Goal: Task Accomplishment & Management: Manage account settings

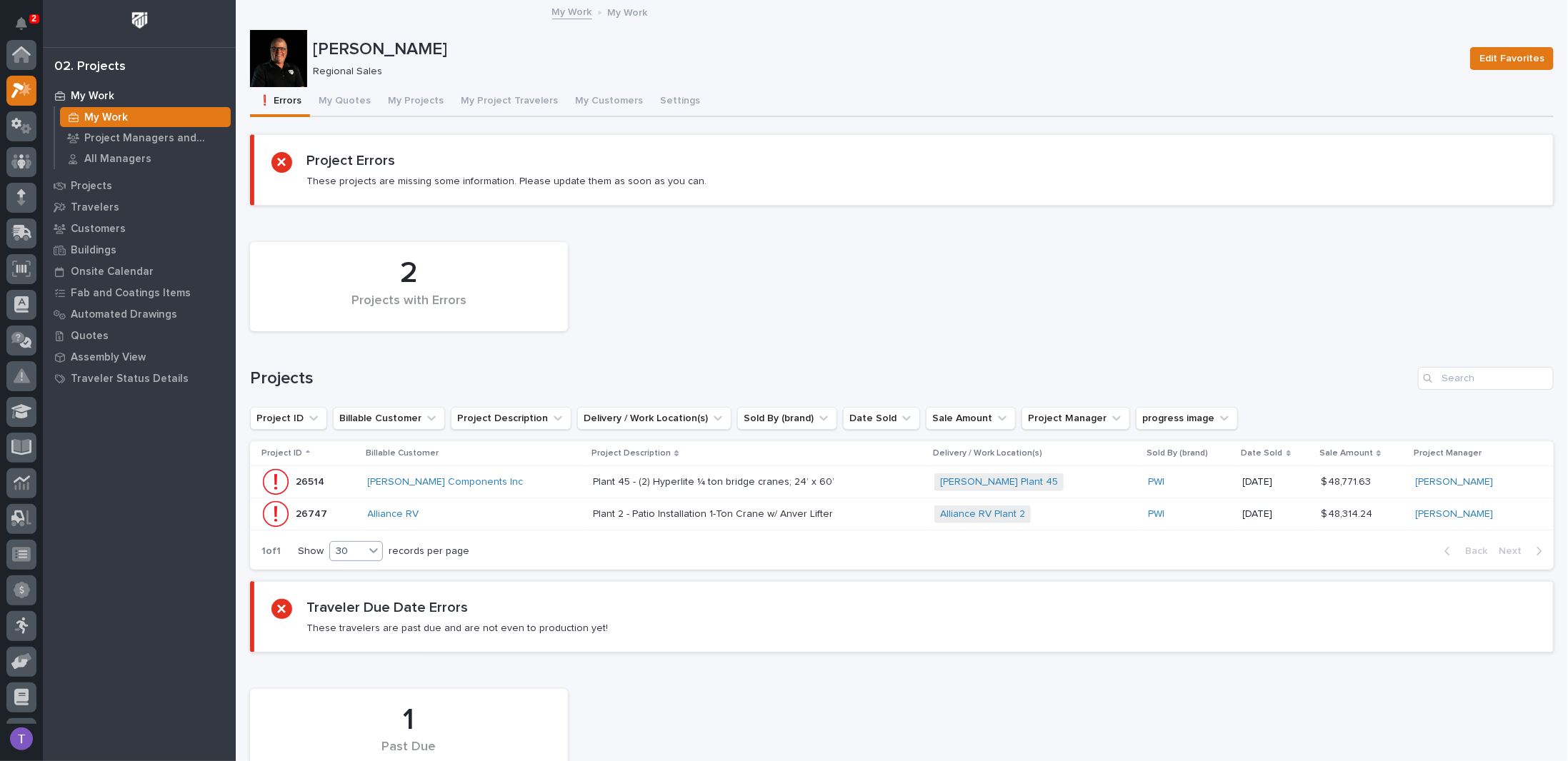
scroll to position [36, 0]
click at [306, 478] on p "26514" at bounding box center [311, 481] width 32 height 15
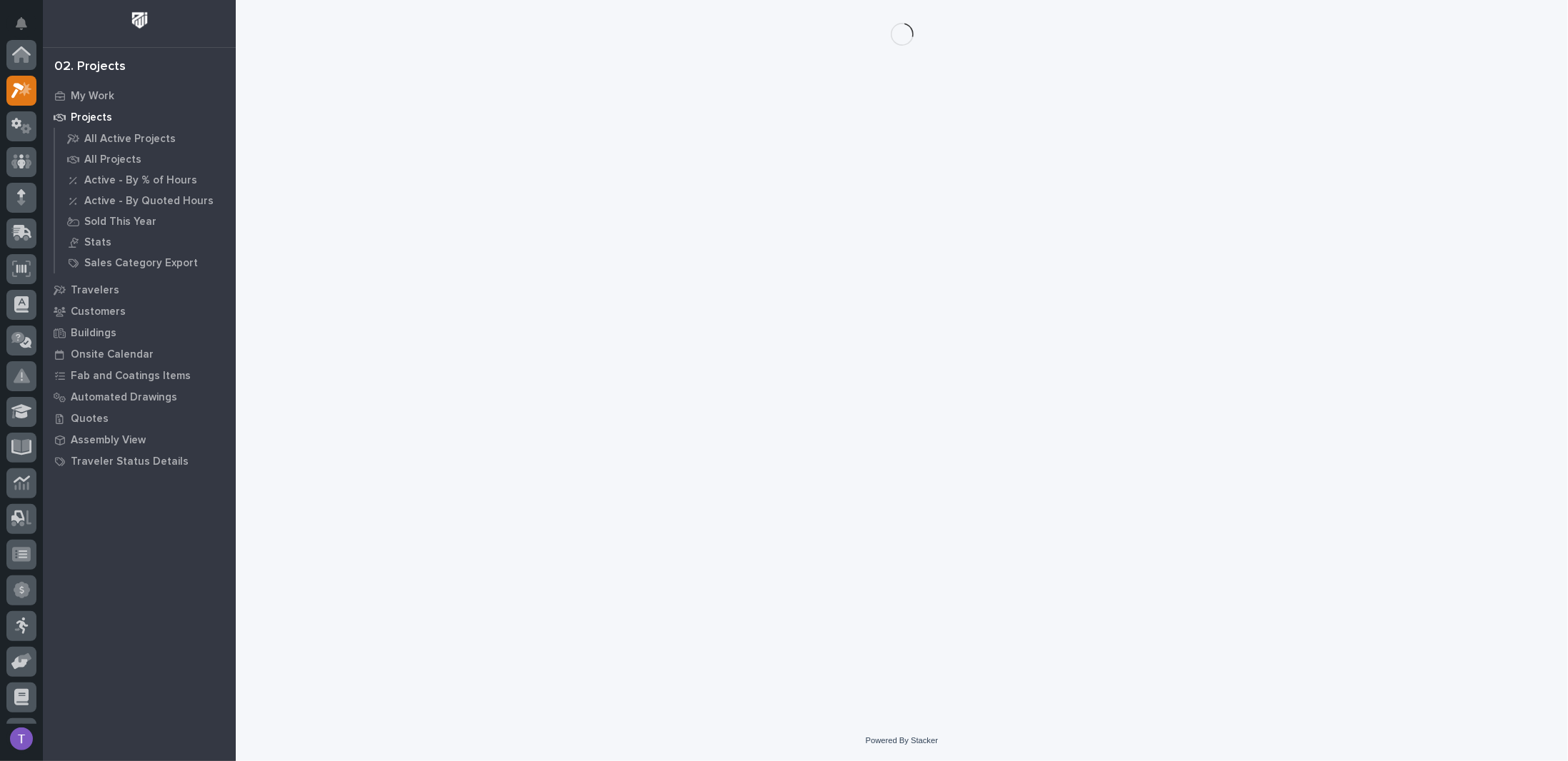
scroll to position [36, 0]
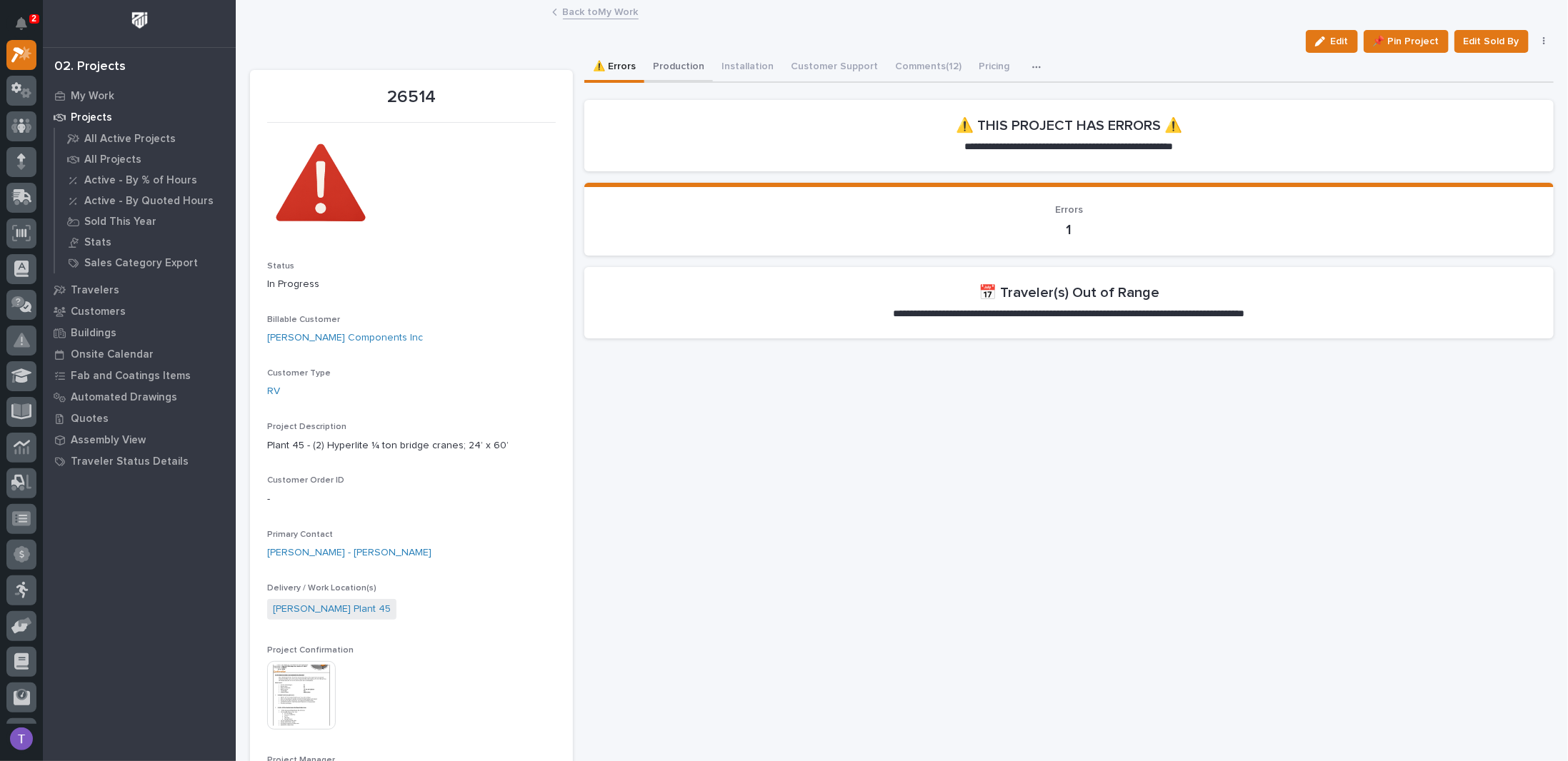
click at [677, 63] on button "Production" at bounding box center [679, 67] width 68 height 30
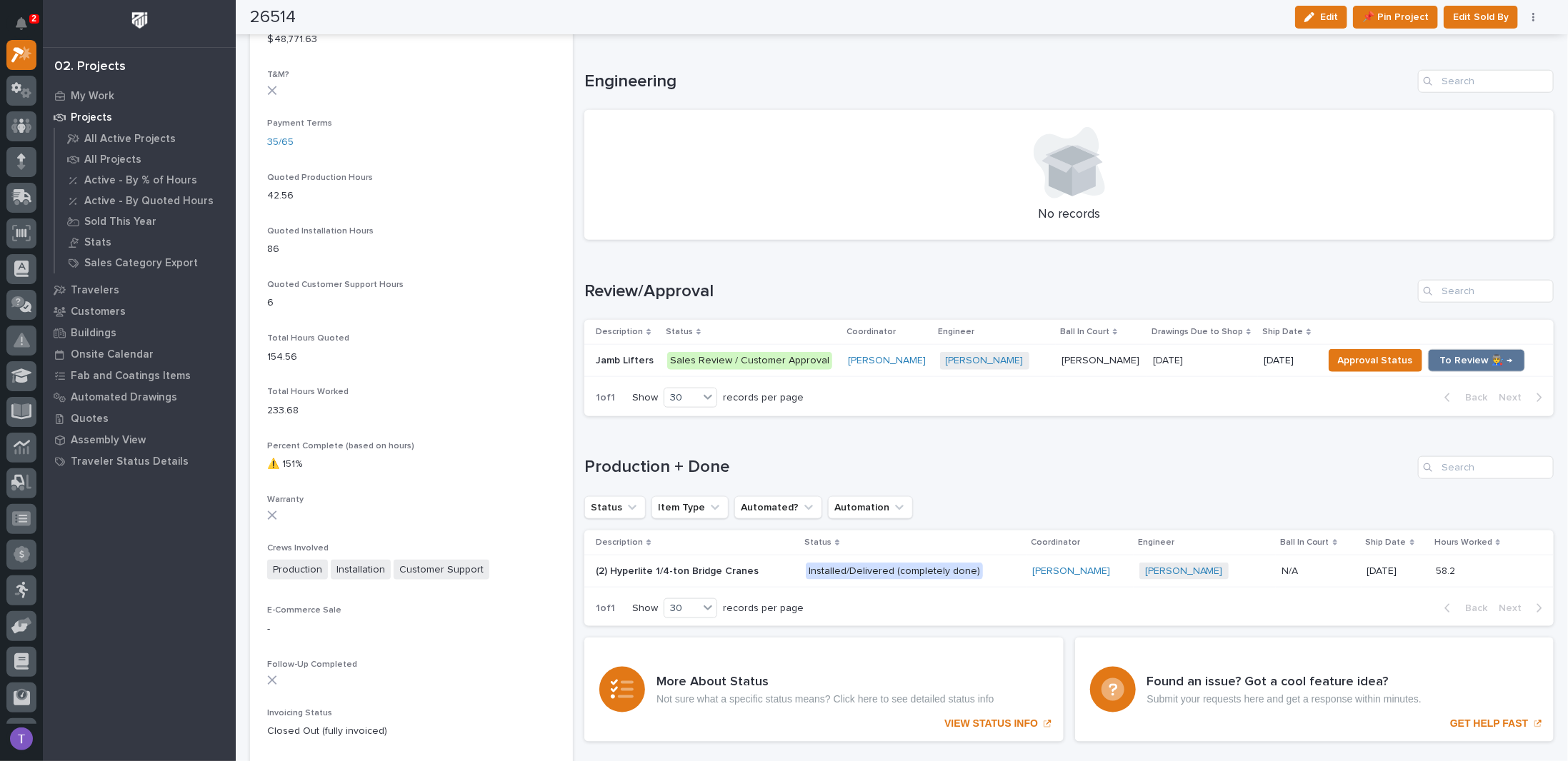
scroll to position [928, 0]
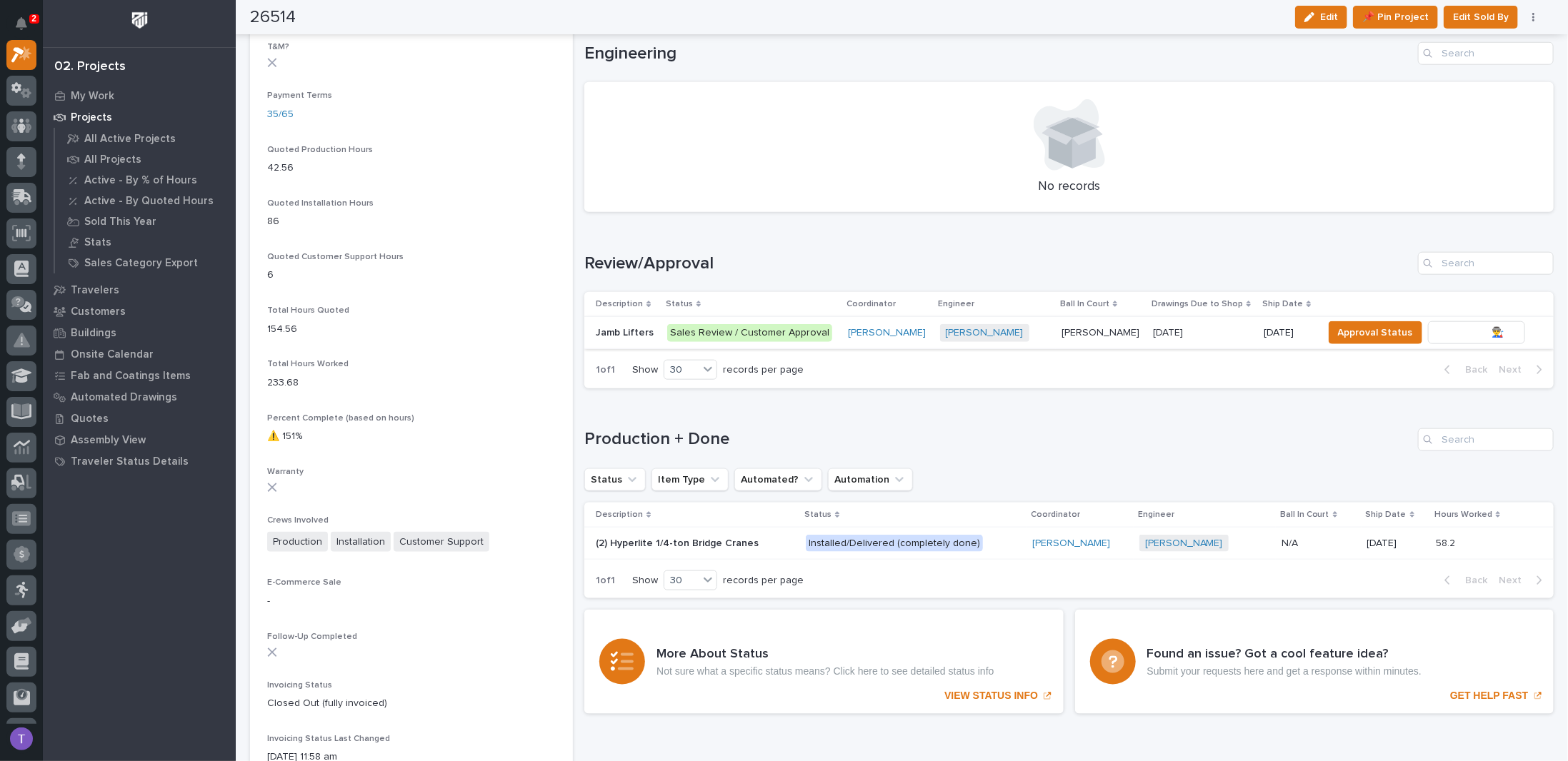
click at [1439, 321] on button "To Review 👨‍🏭 →" at bounding box center [1476, 332] width 97 height 22
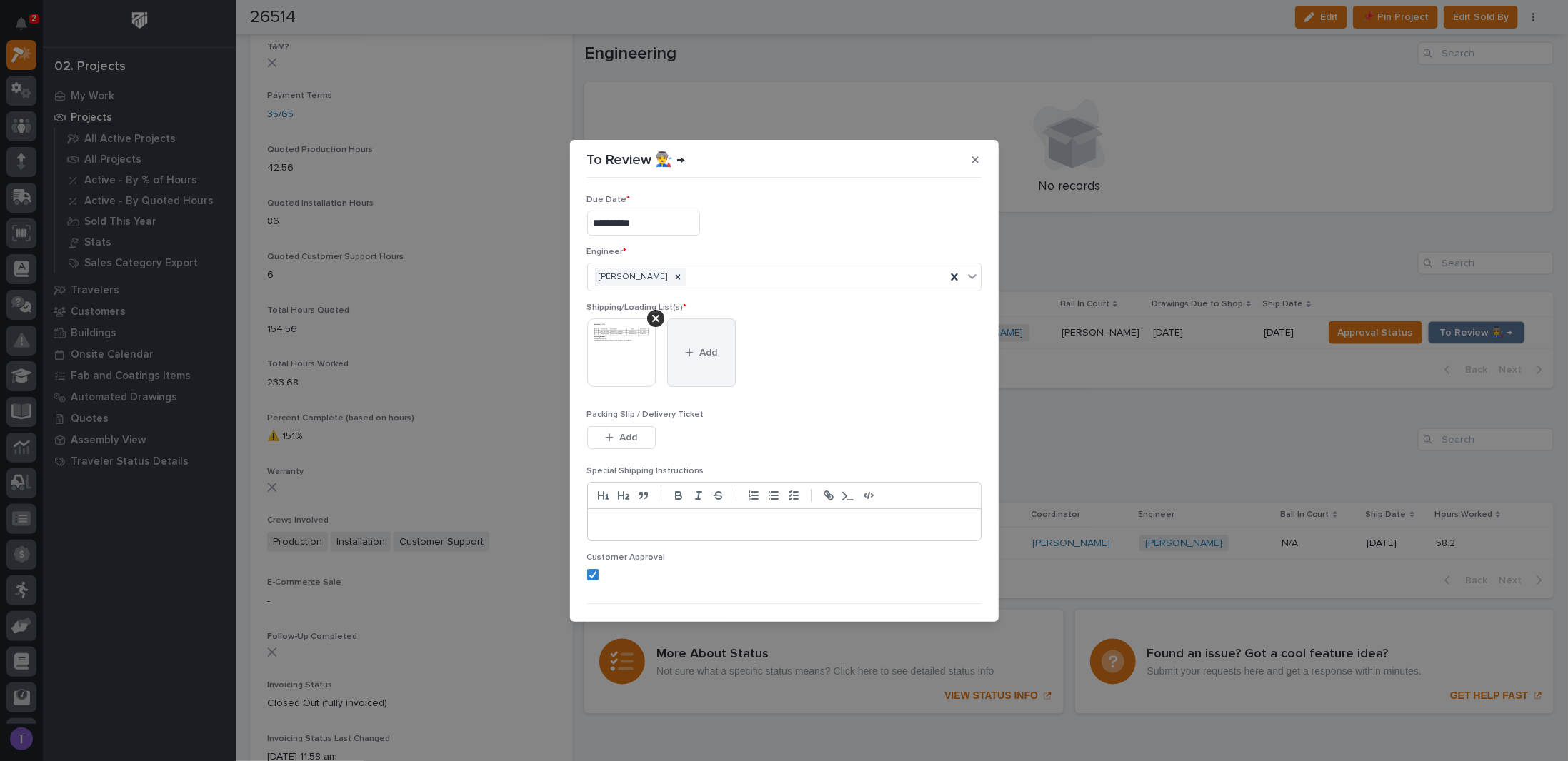
click at [697, 346] on button "Add" at bounding box center [701, 353] width 68 height 68
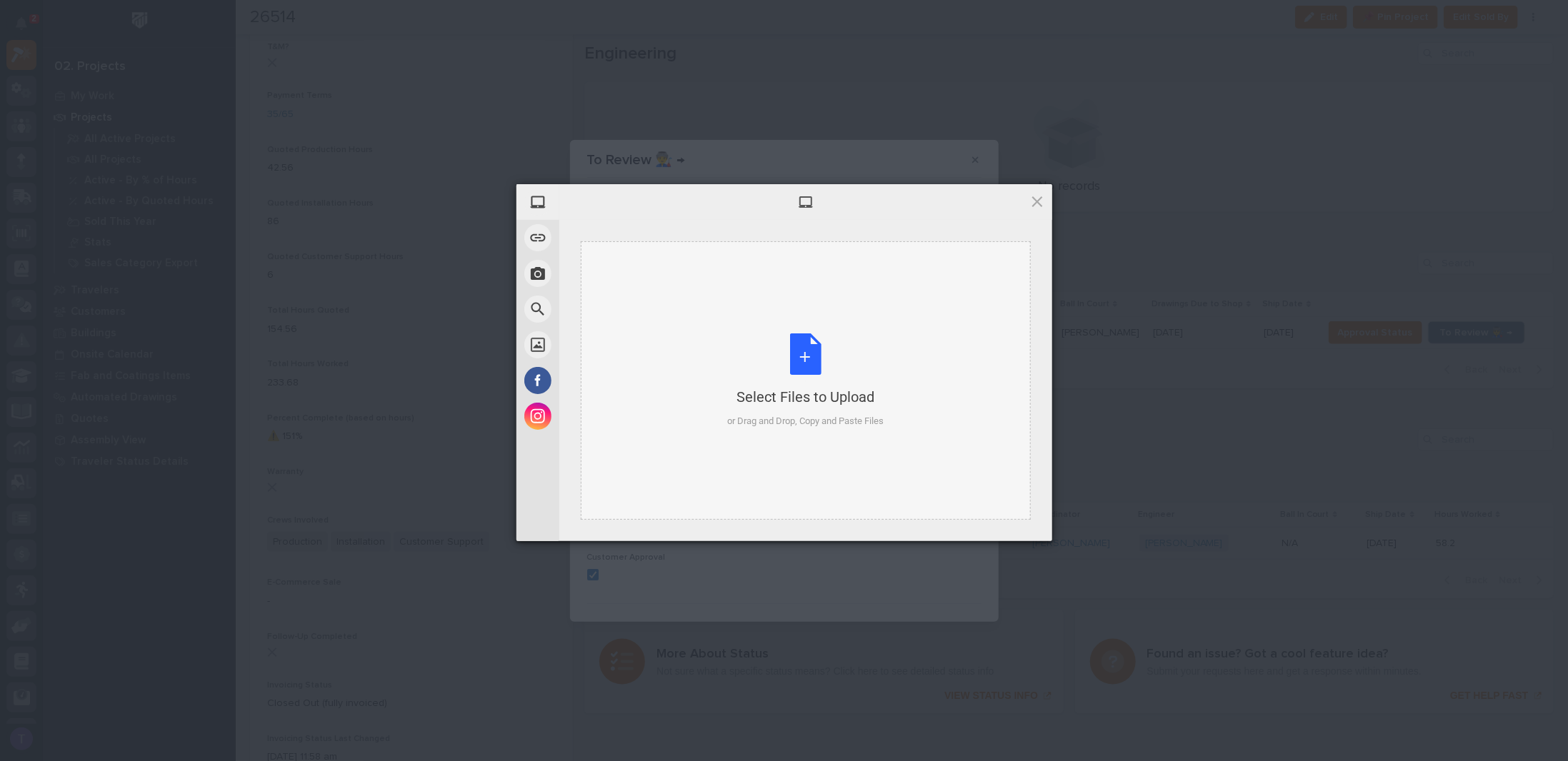
click at [806, 349] on div "Select Files to Upload or Drag and Drop, Copy and Paste Files" at bounding box center [805, 381] width 157 height 95
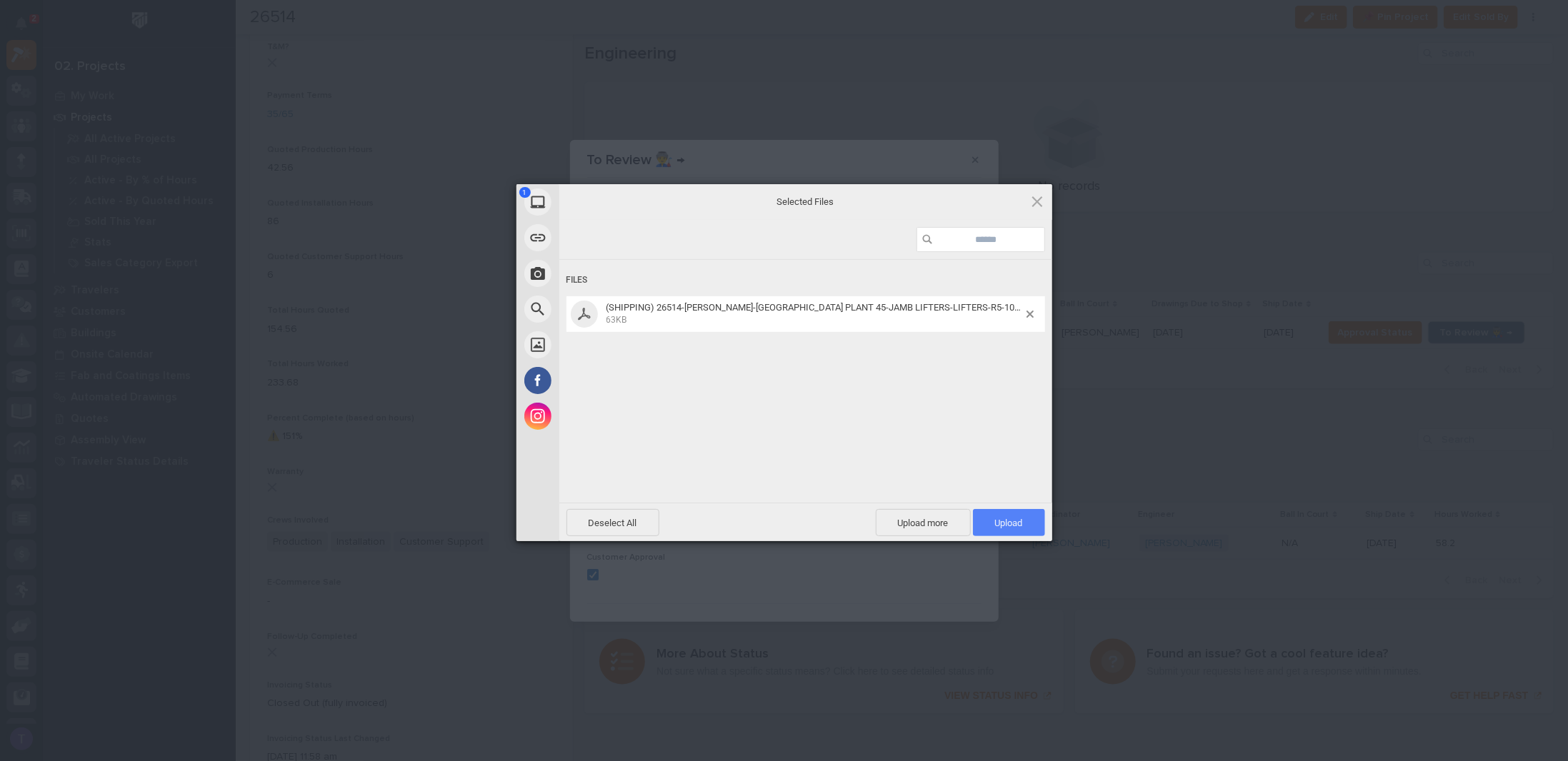
click at [1010, 515] on span "Upload 1" at bounding box center [1008, 523] width 72 height 27
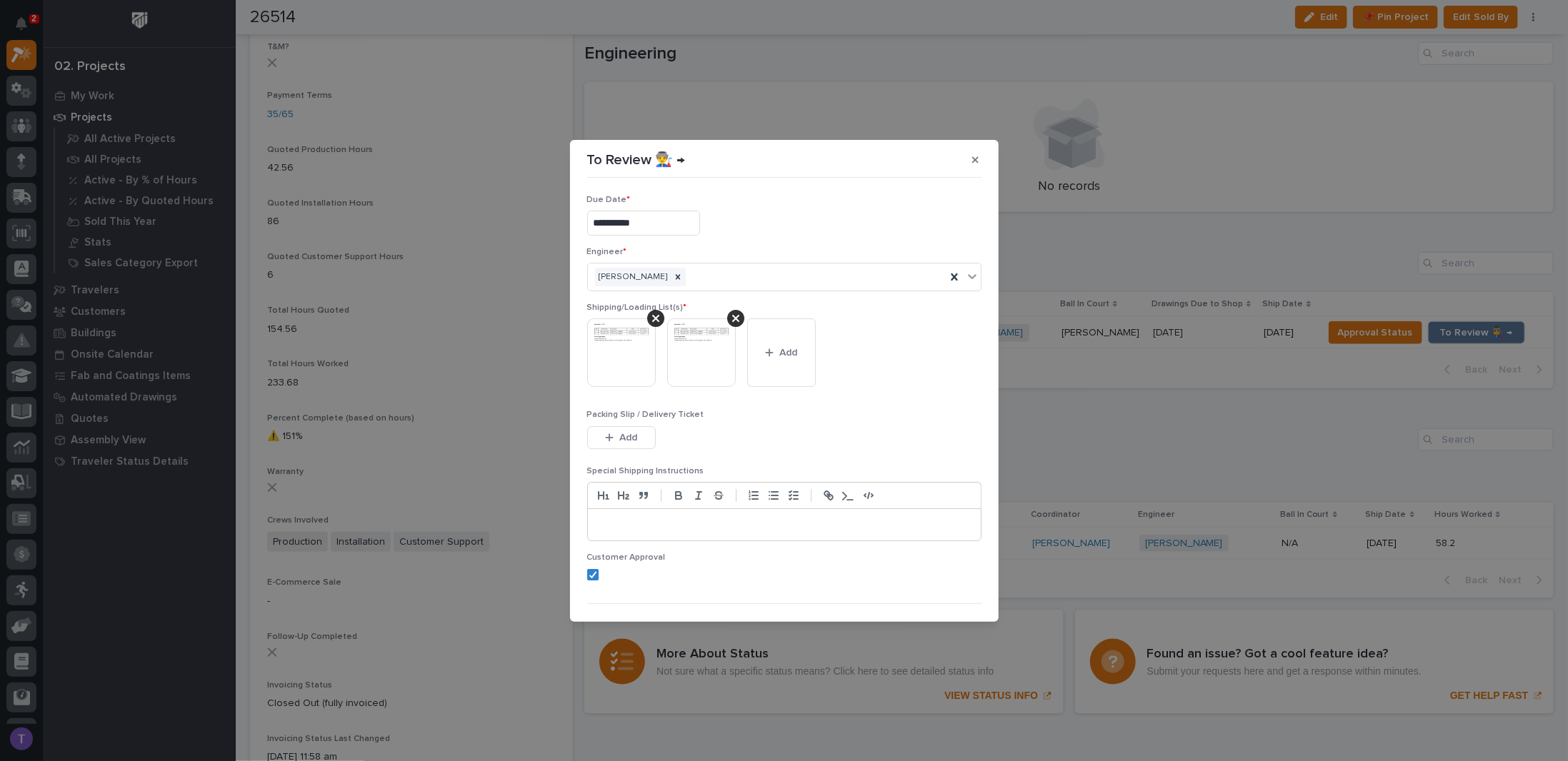
click at [620, 349] on img at bounding box center [621, 353] width 68 height 68
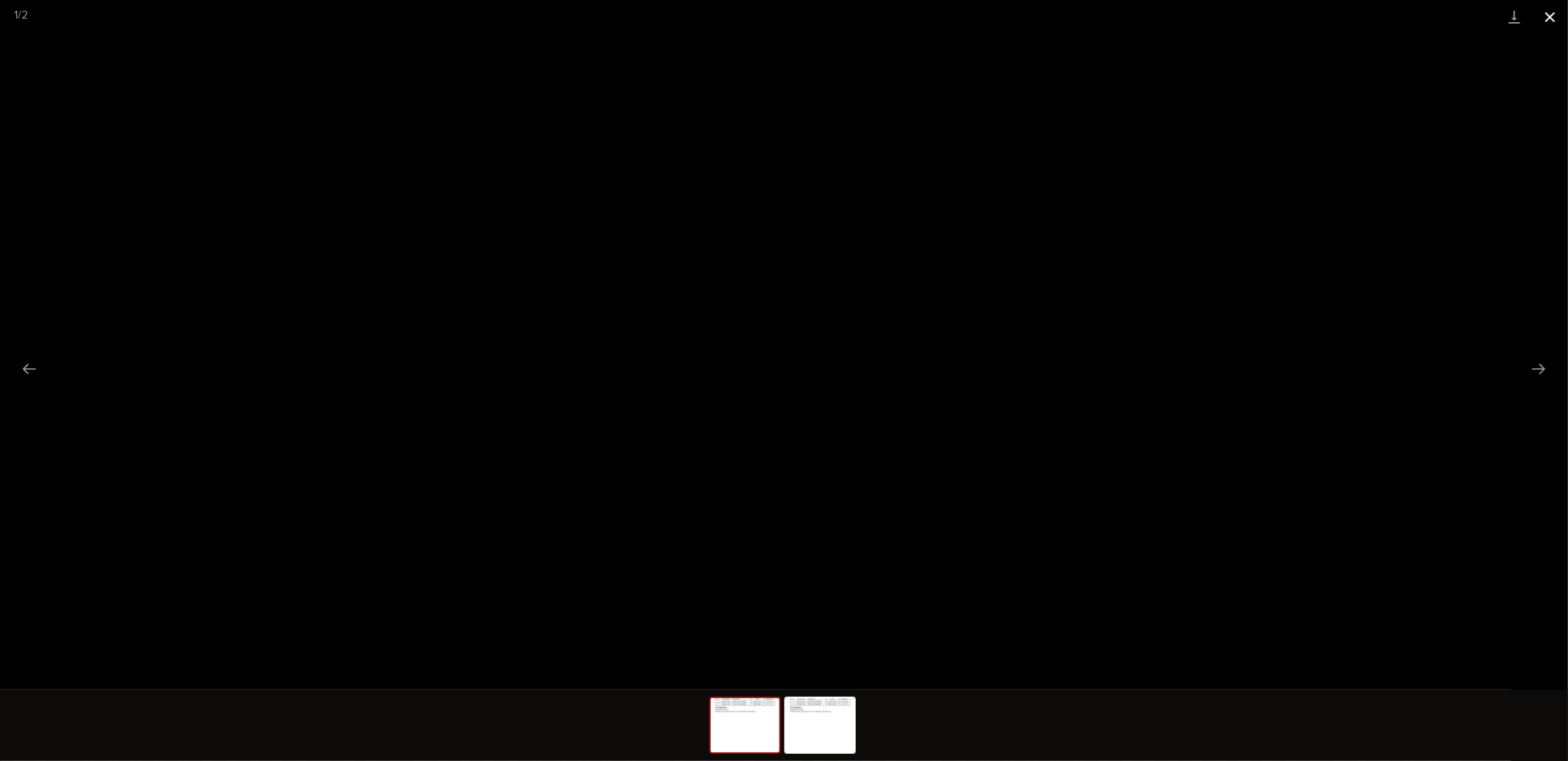
click at [1550, 12] on button "Close gallery" at bounding box center [1550, 17] width 36 height 33
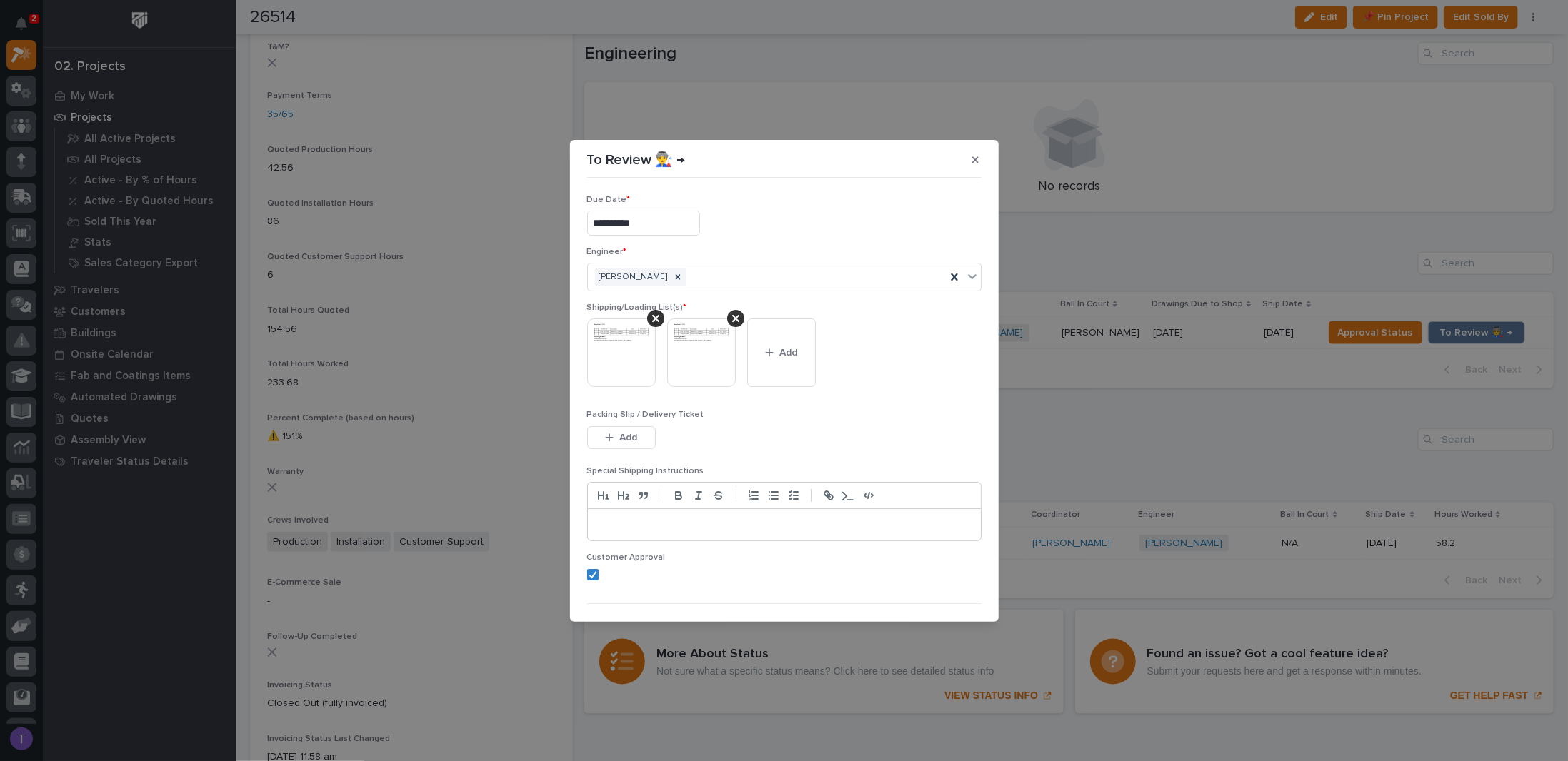
click at [689, 340] on img at bounding box center [701, 353] width 68 height 68
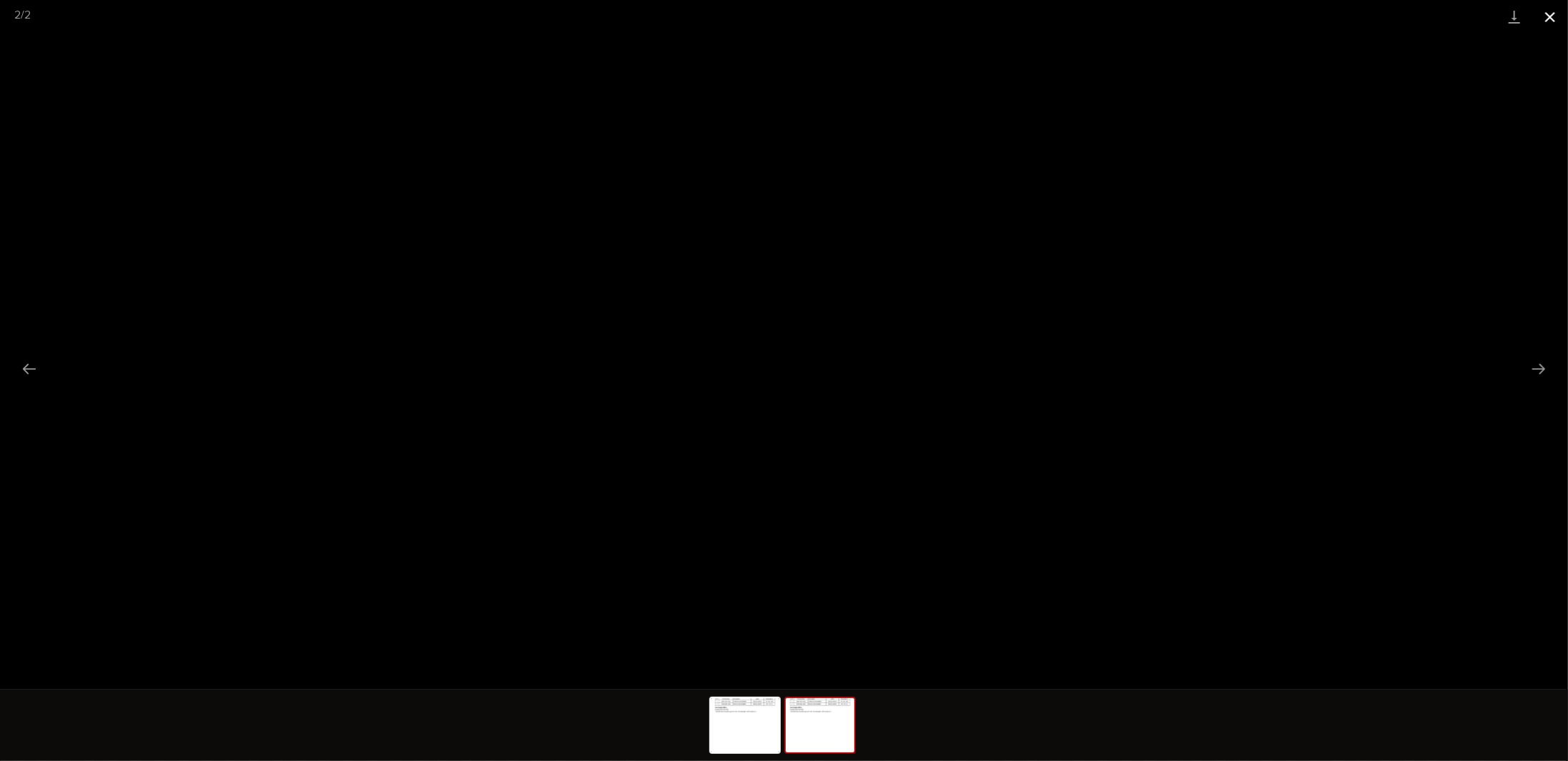
click at [1551, 13] on button "Close gallery" at bounding box center [1550, 17] width 36 height 33
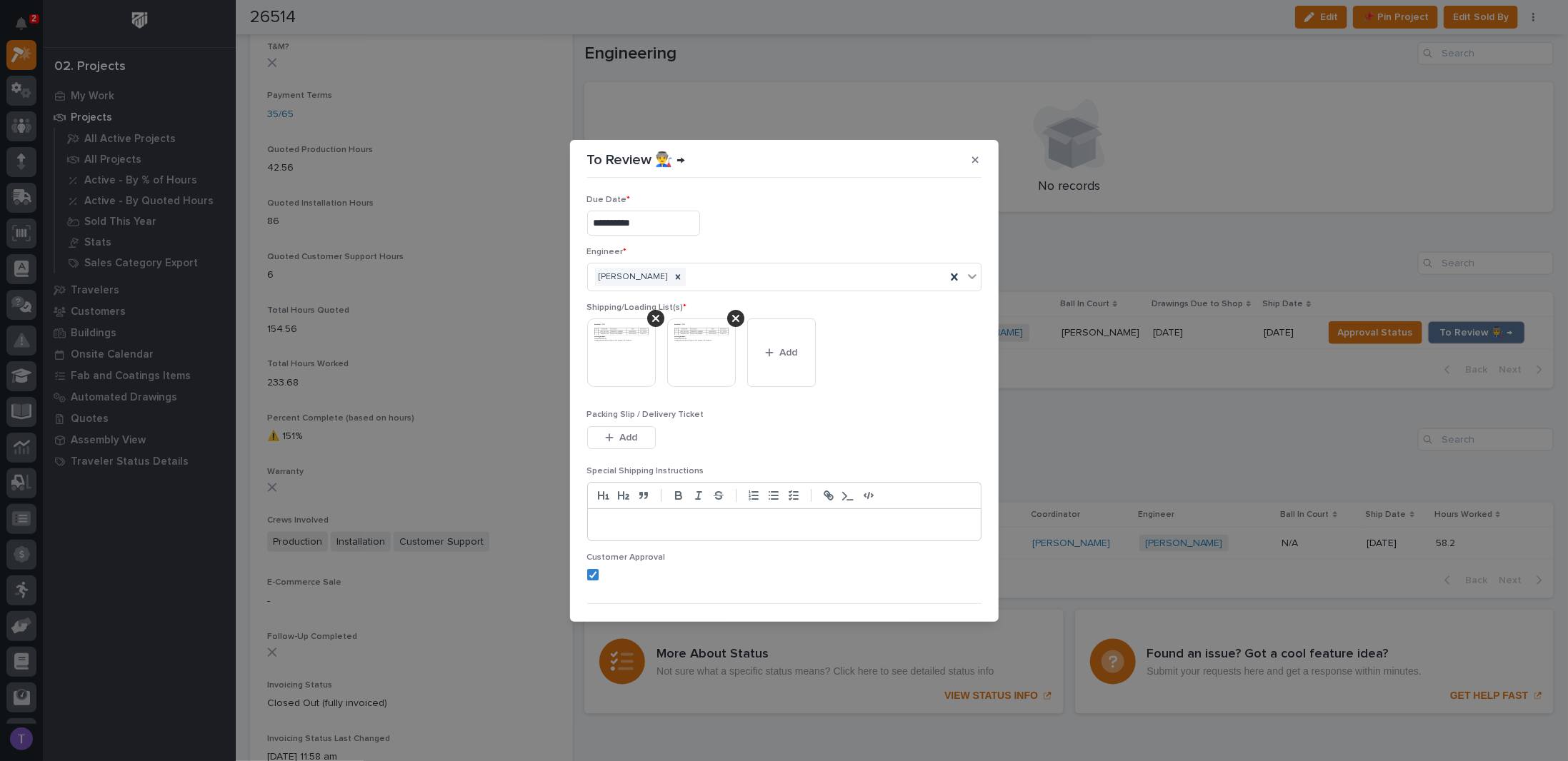
click at [613, 329] on img at bounding box center [621, 353] width 68 height 68
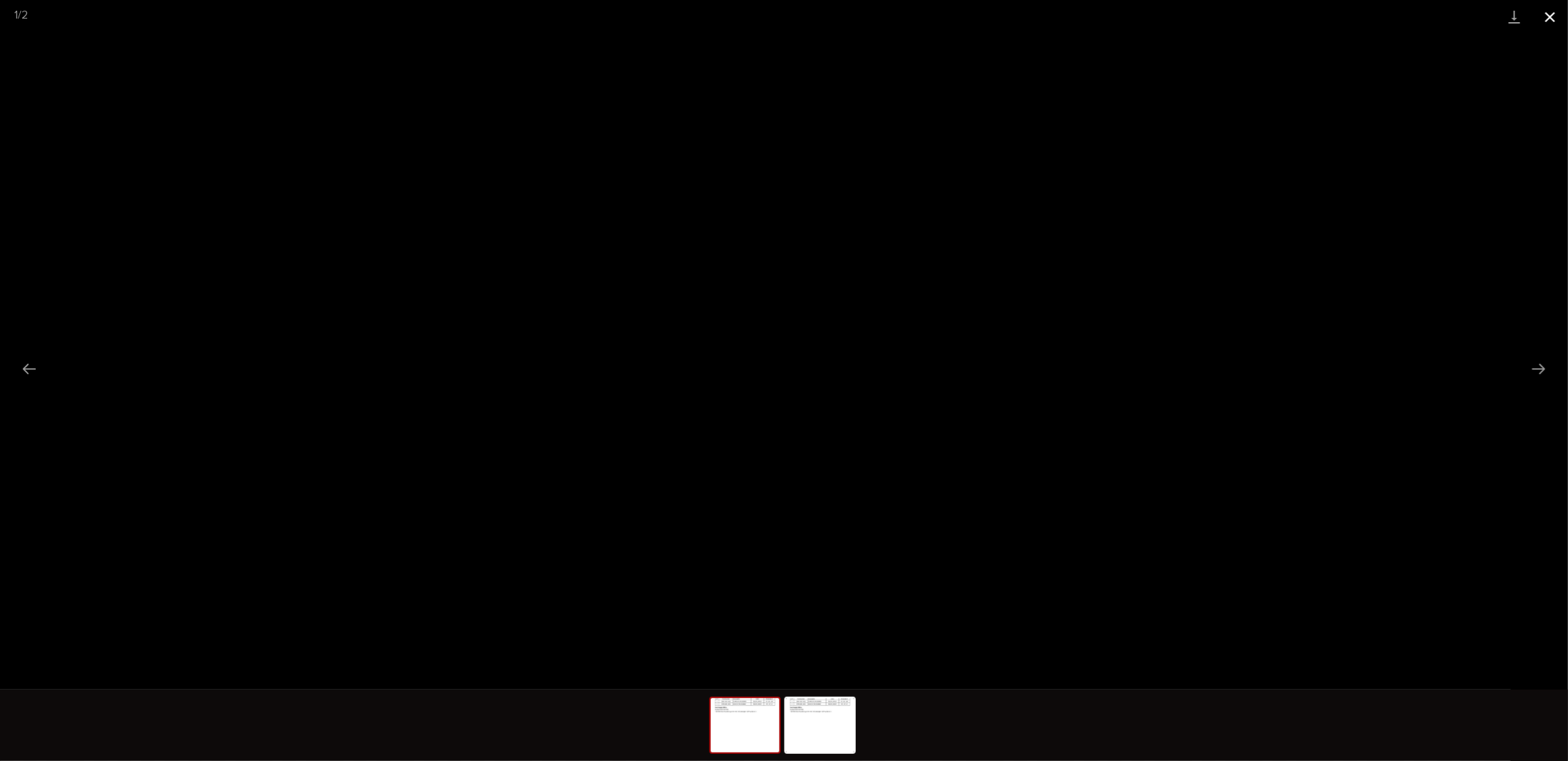
click at [1553, 12] on button "Close gallery" at bounding box center [1550, 17] width 36 height 33
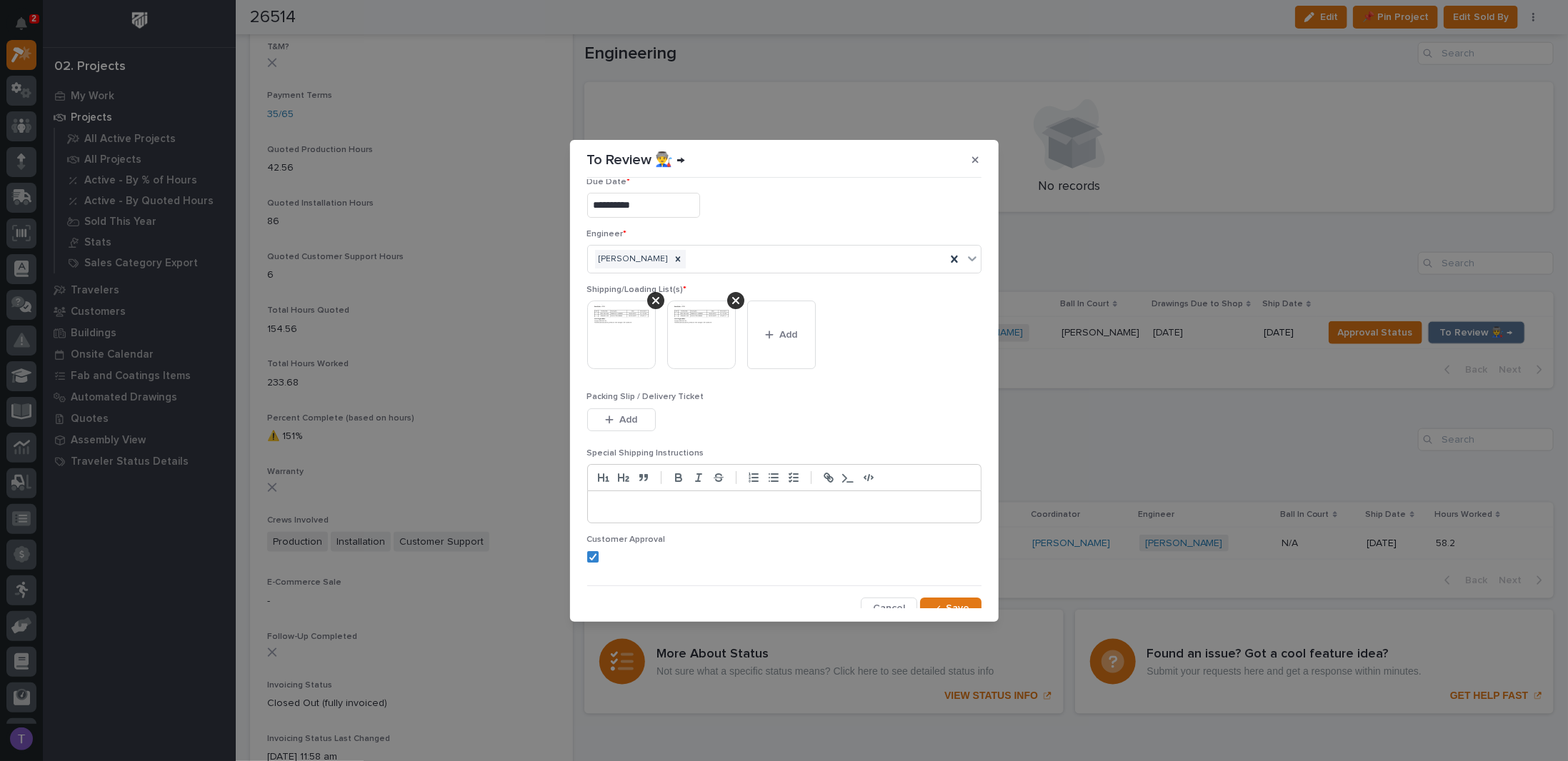
scroll to position [27, 0]
click at [946, 589] on button "Save" at bounding box center [950, 599] width 61 height 22
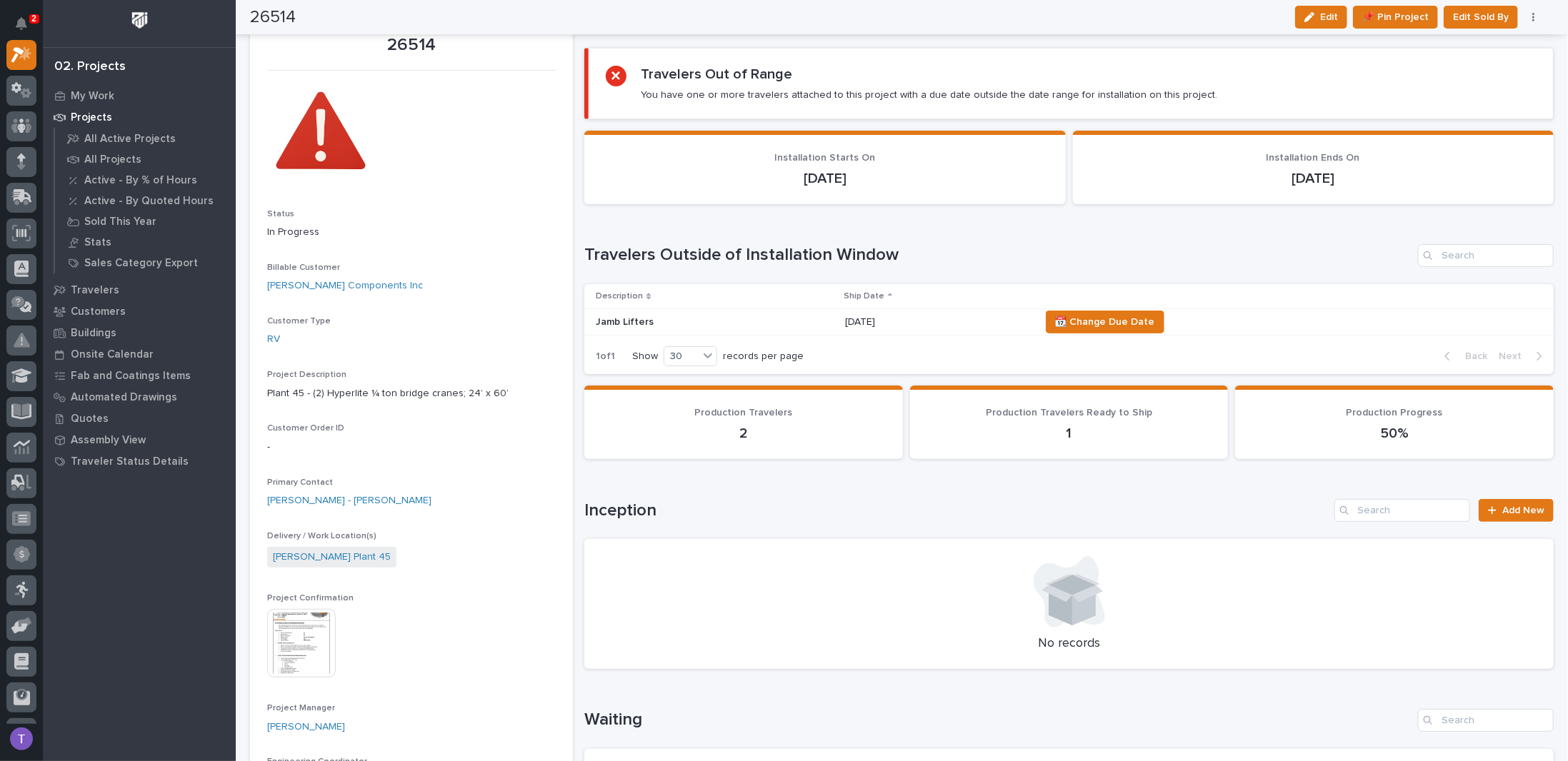
scroll to position [0, 0]
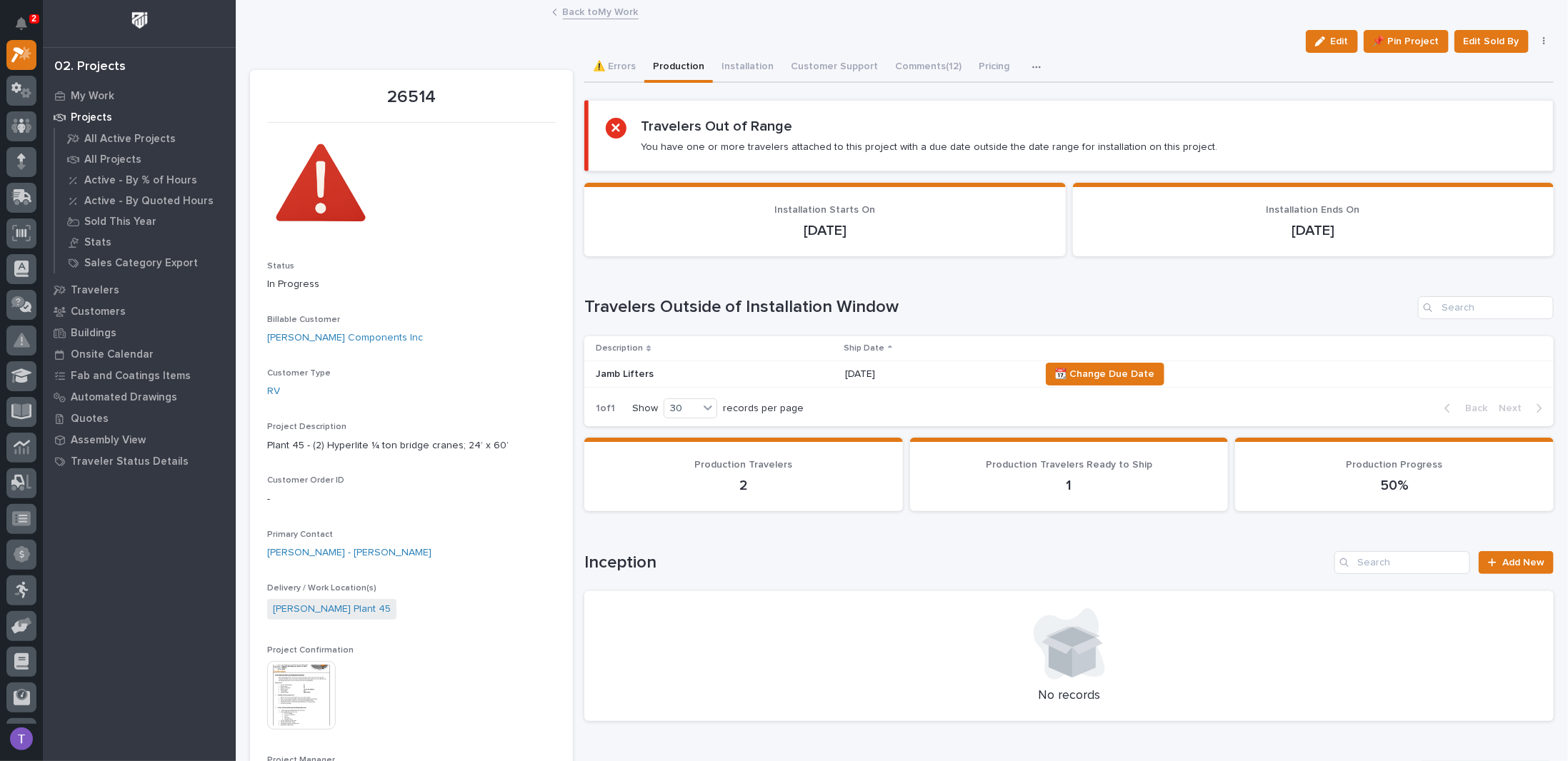
click at [585, 10] on link "Back to My Work" at bounding box center [600, 11] width 76 height 17
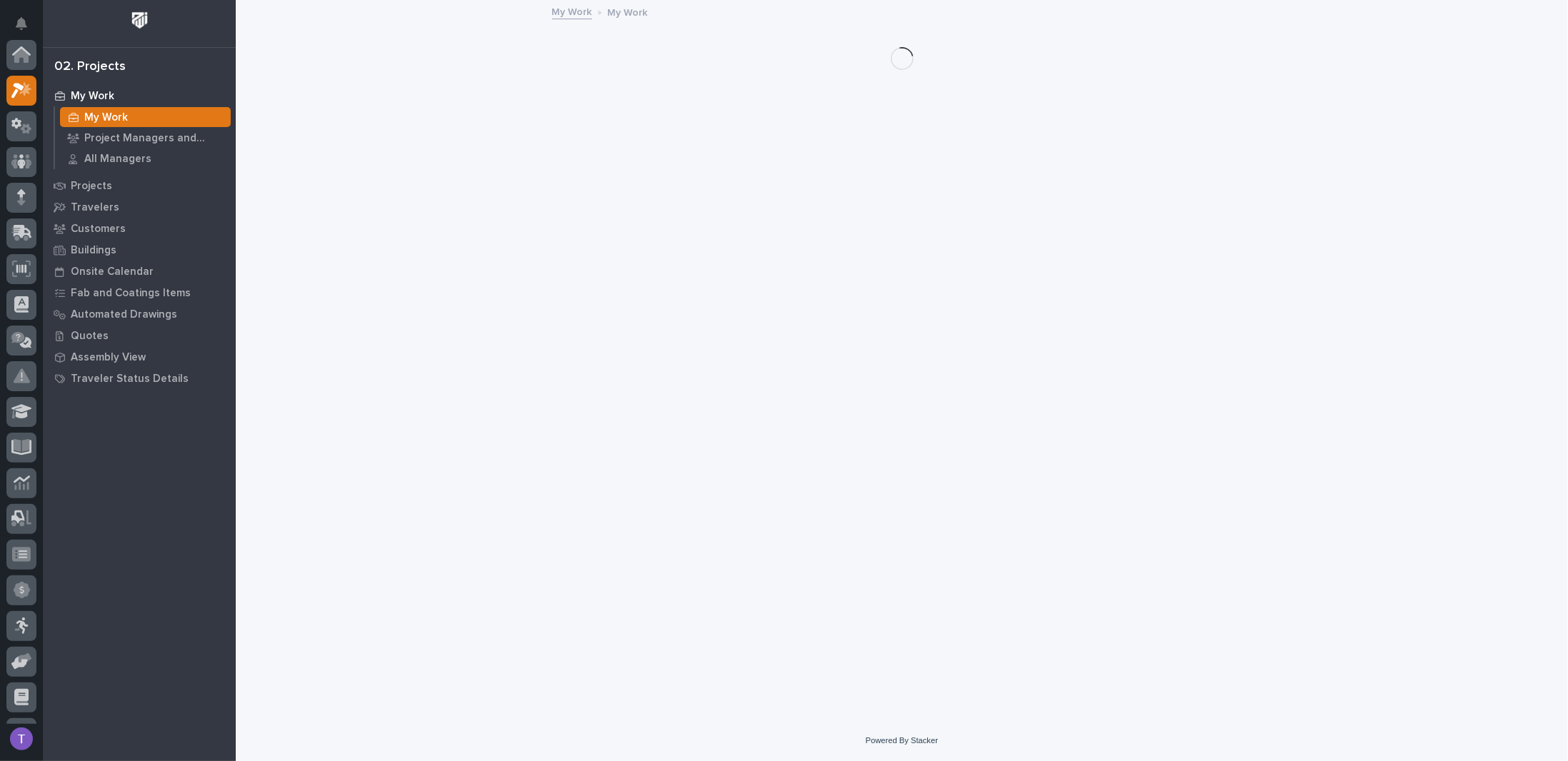
scroll to position [36, 0]
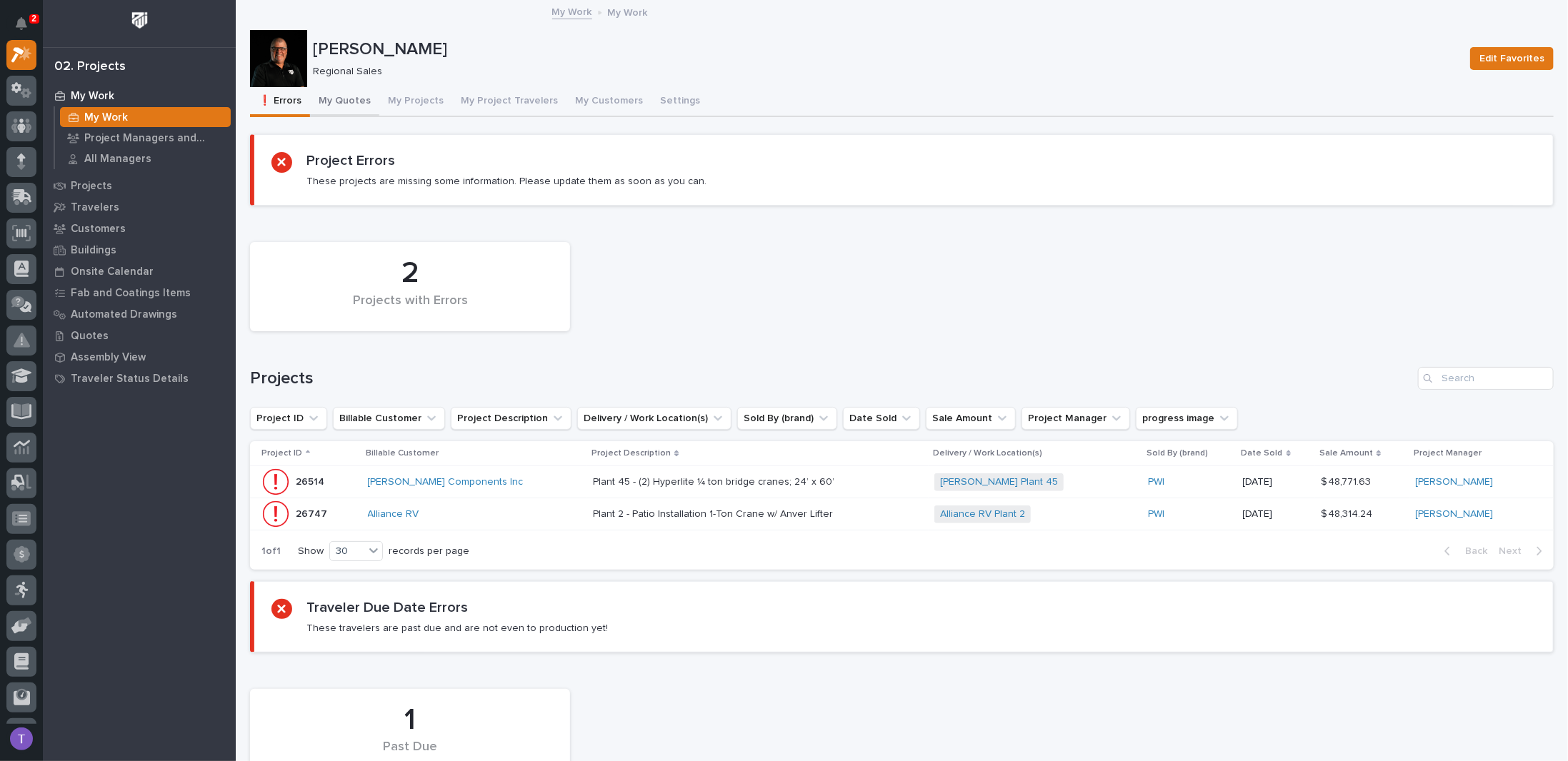
click at [346, 97] on button "My Quotes" at bounding box center [344, 102] width 69 height 30
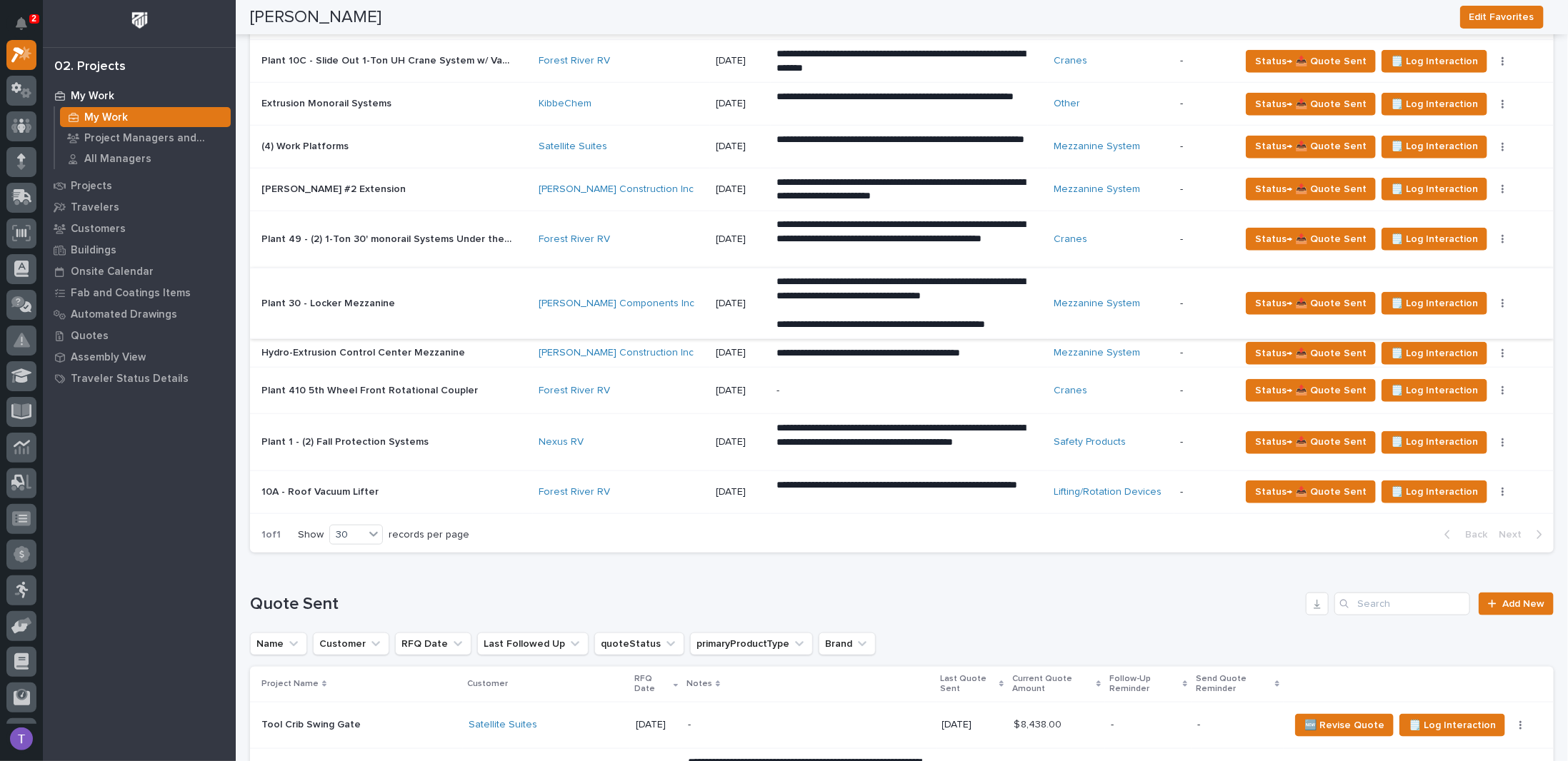
scroll to position [786, 0]
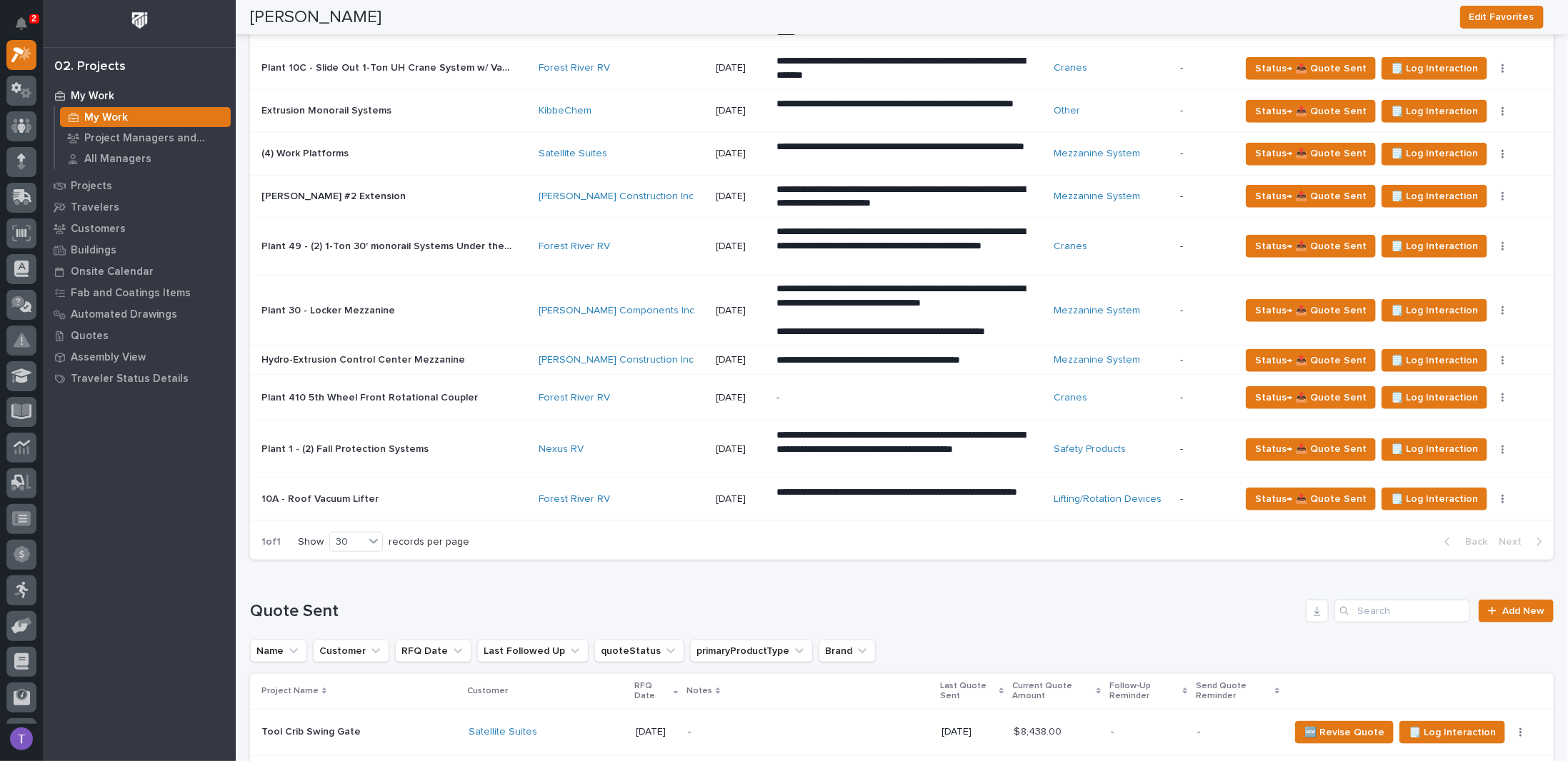
click at [353, 351] on p "Hydro-Extrusion Control Center Mezzanine" at bounding box center [365, 359] width 207 height 15
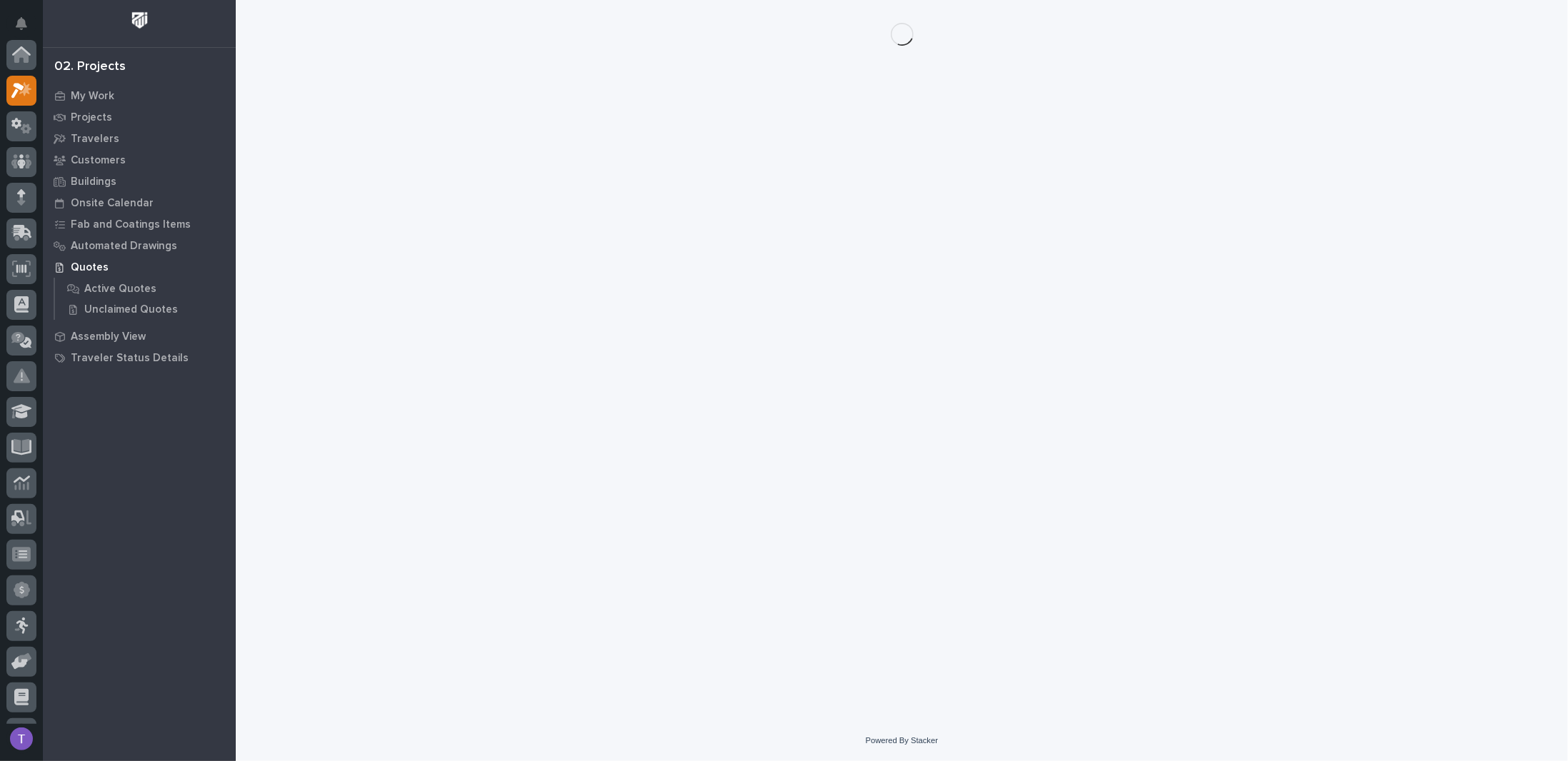
scroll to position [36, 0]
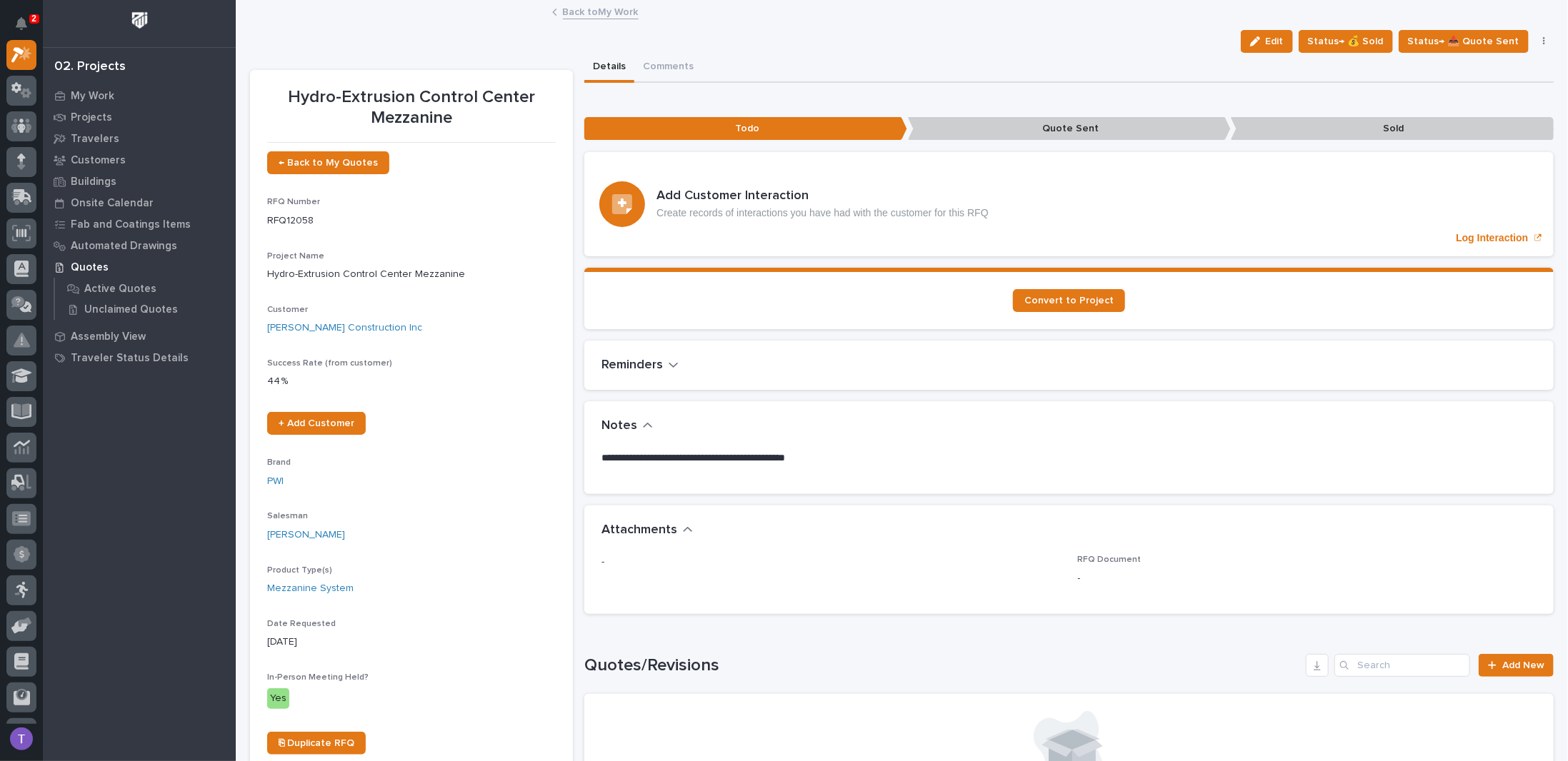
click at [566, 9] on link "Back to My Work" at bounding box center [600, 11] width 76 height 17
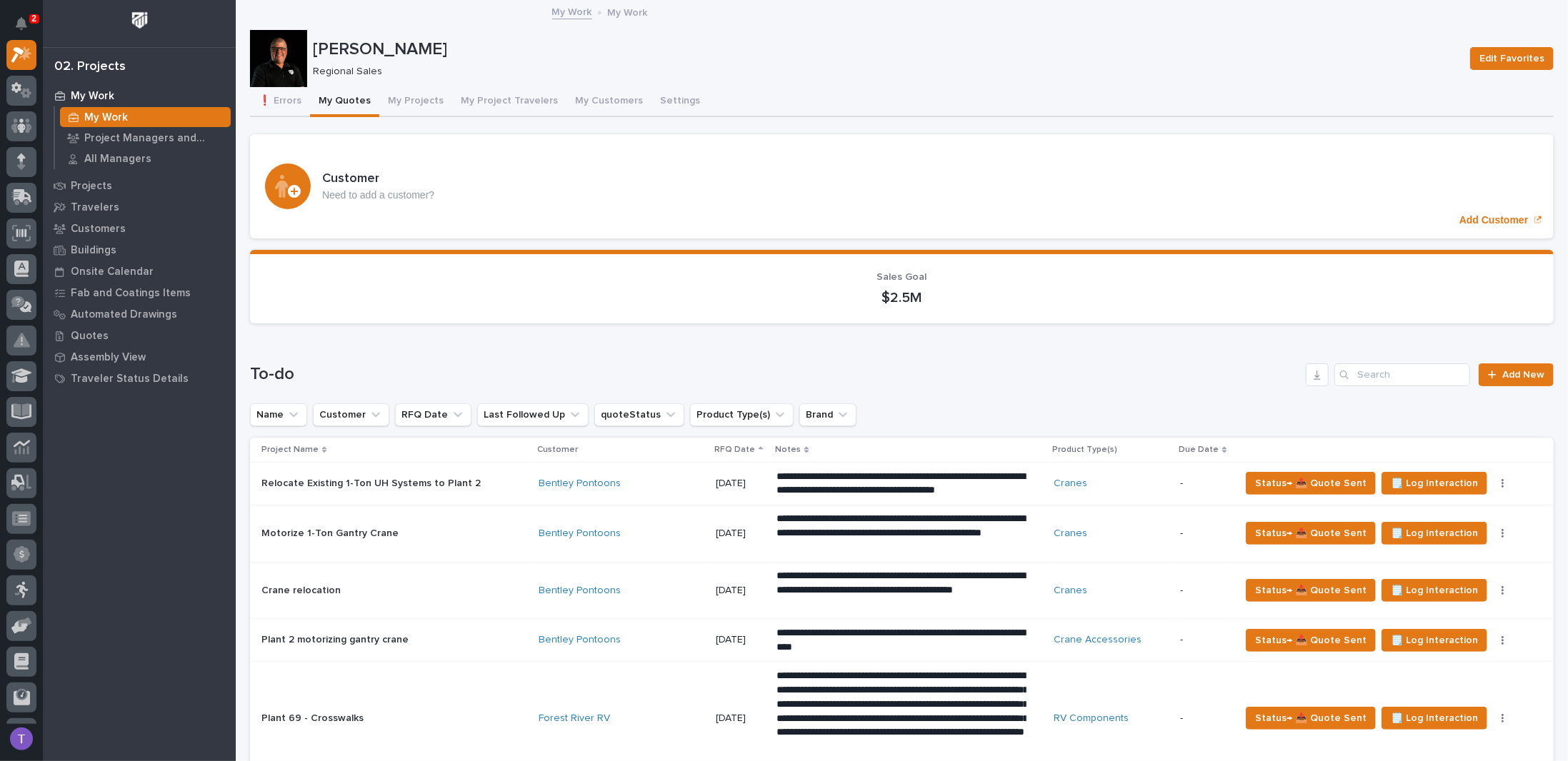
scroll to position [643, 0]
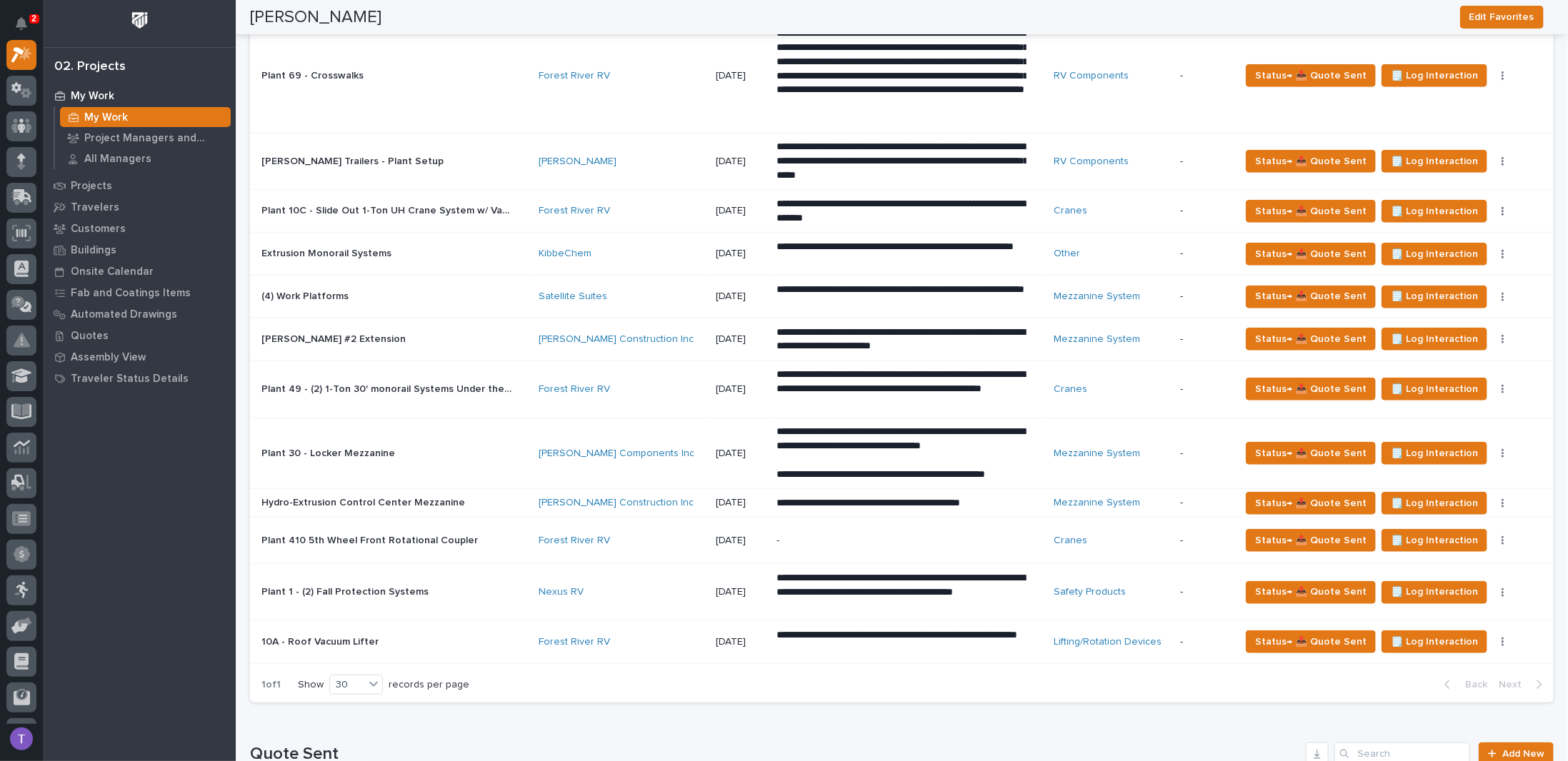
click at [306, 584] on p "Plant 1 - (2) Fall Protection Systems" at bounding box center [346, 591] width 170 height 15
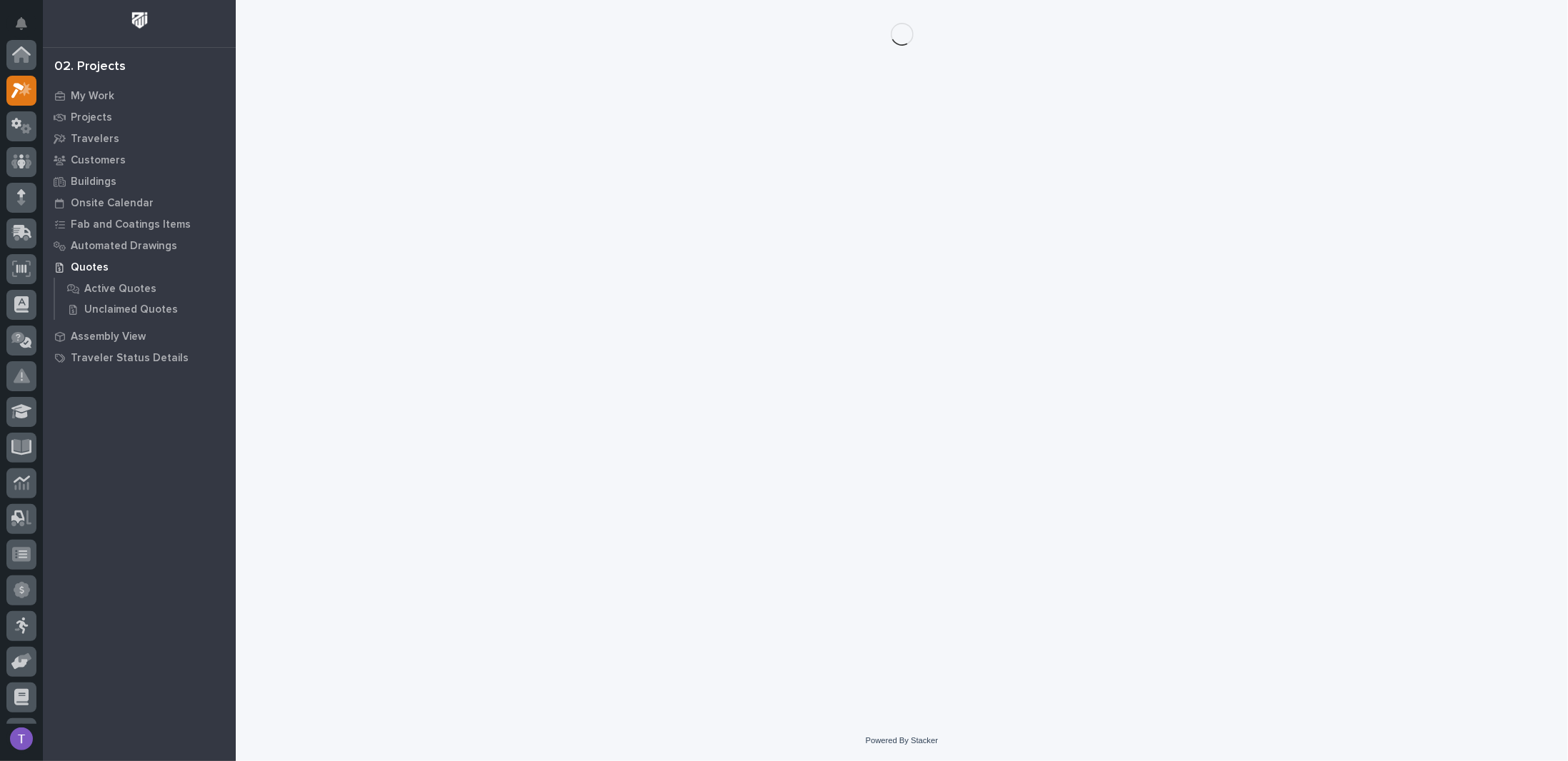
scroll to position [36, 0]
